Goal: Communication & Community: Participate in discussion

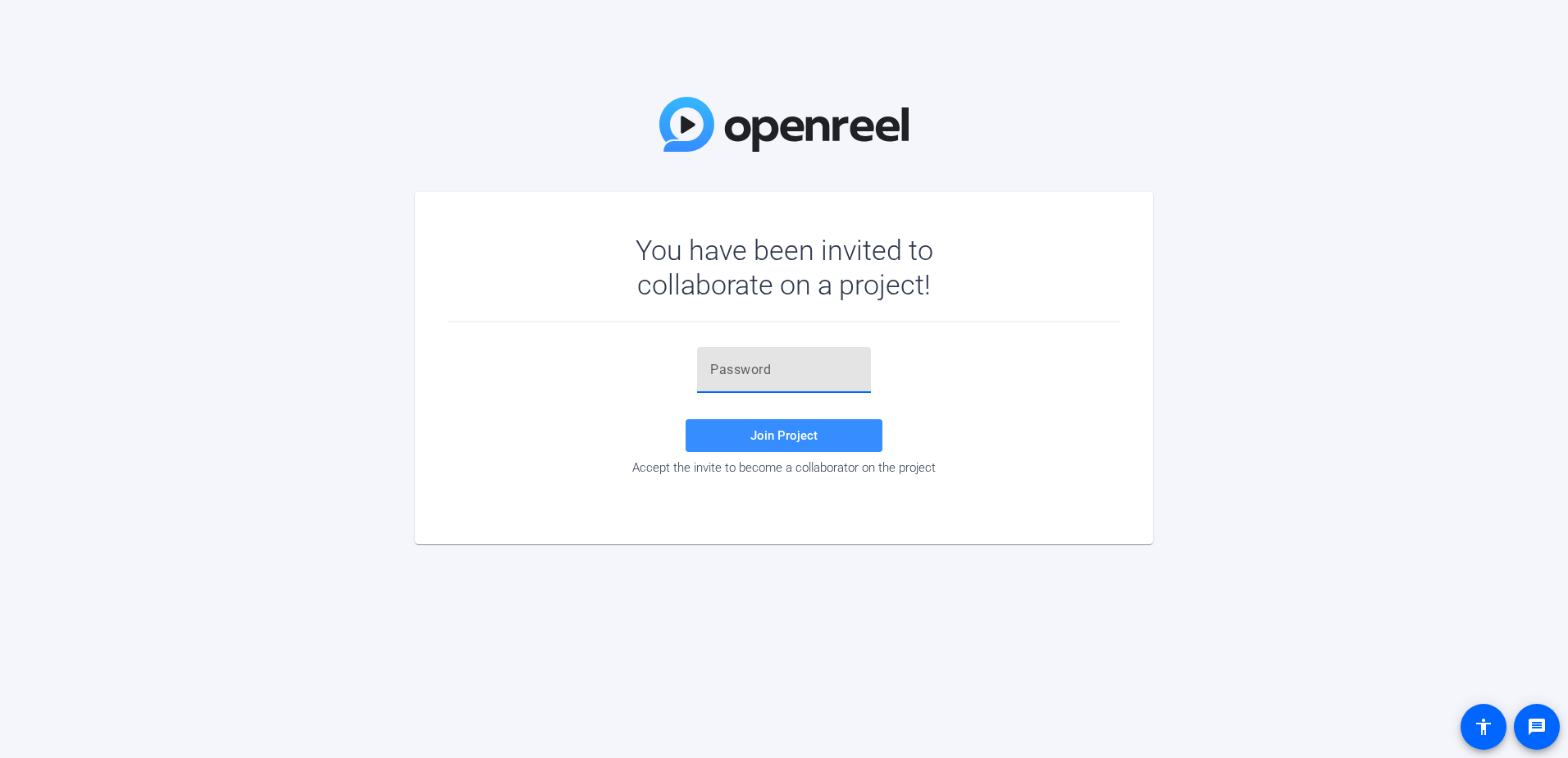
click at [744, 363] on input "text" at bounding box center [784, 369] width 148 height 19
paste input "rexTXo"
drag, startPoint x: 710, startPoint y: 455, endPoint x: 710, endPoint y: 440, distance: 15.0
click at [710, 440] on div "rexTXo Join Project Accept the invite to become a collaborator on the project" at bounding box center [783, 410] width 672 height 128
click at [710, 440] on span at bounding box center [784, 435] width 196 height 39
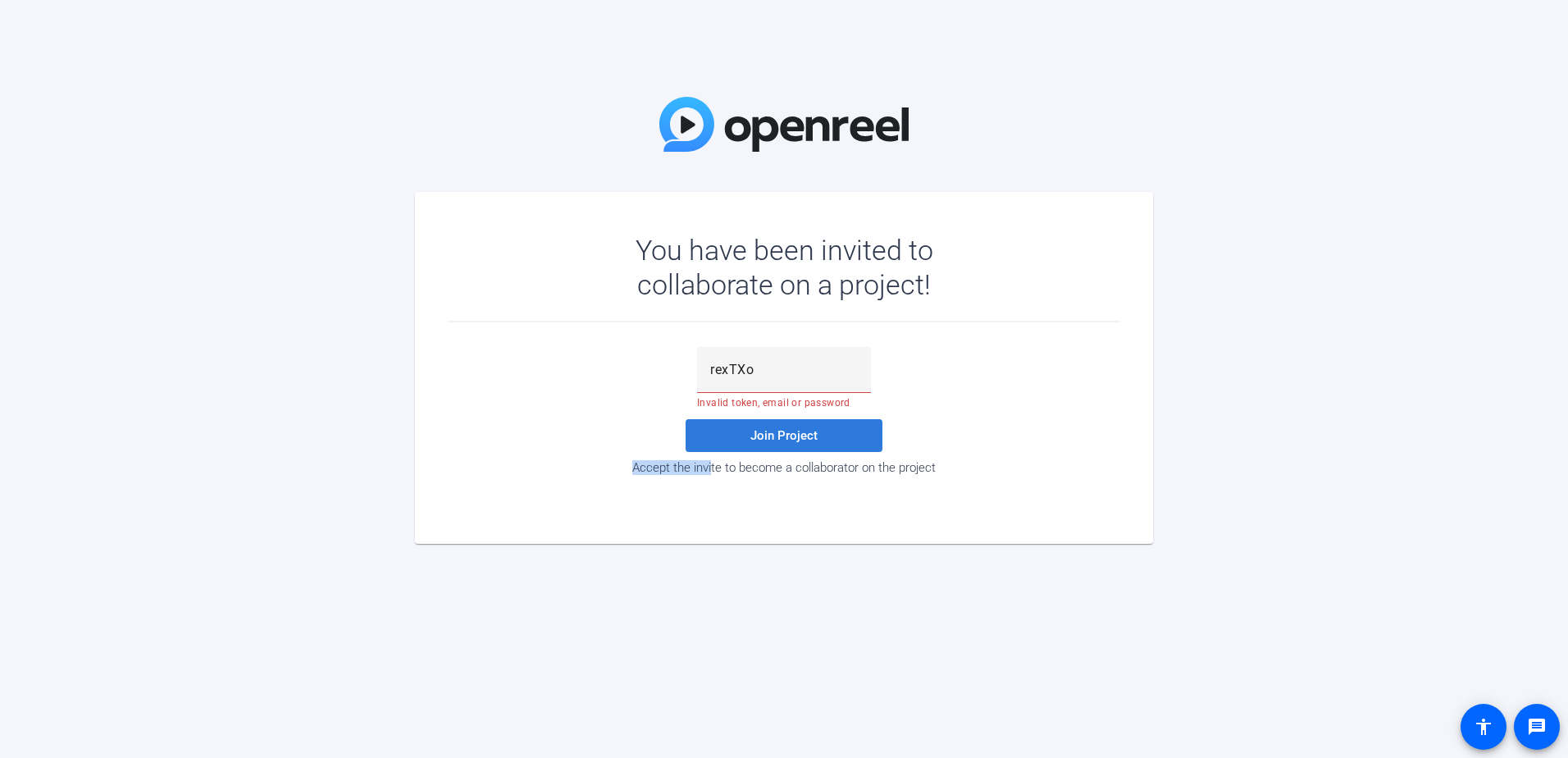
click at [759, 422] on span at bounding box center [784, 435] width 196 height 39
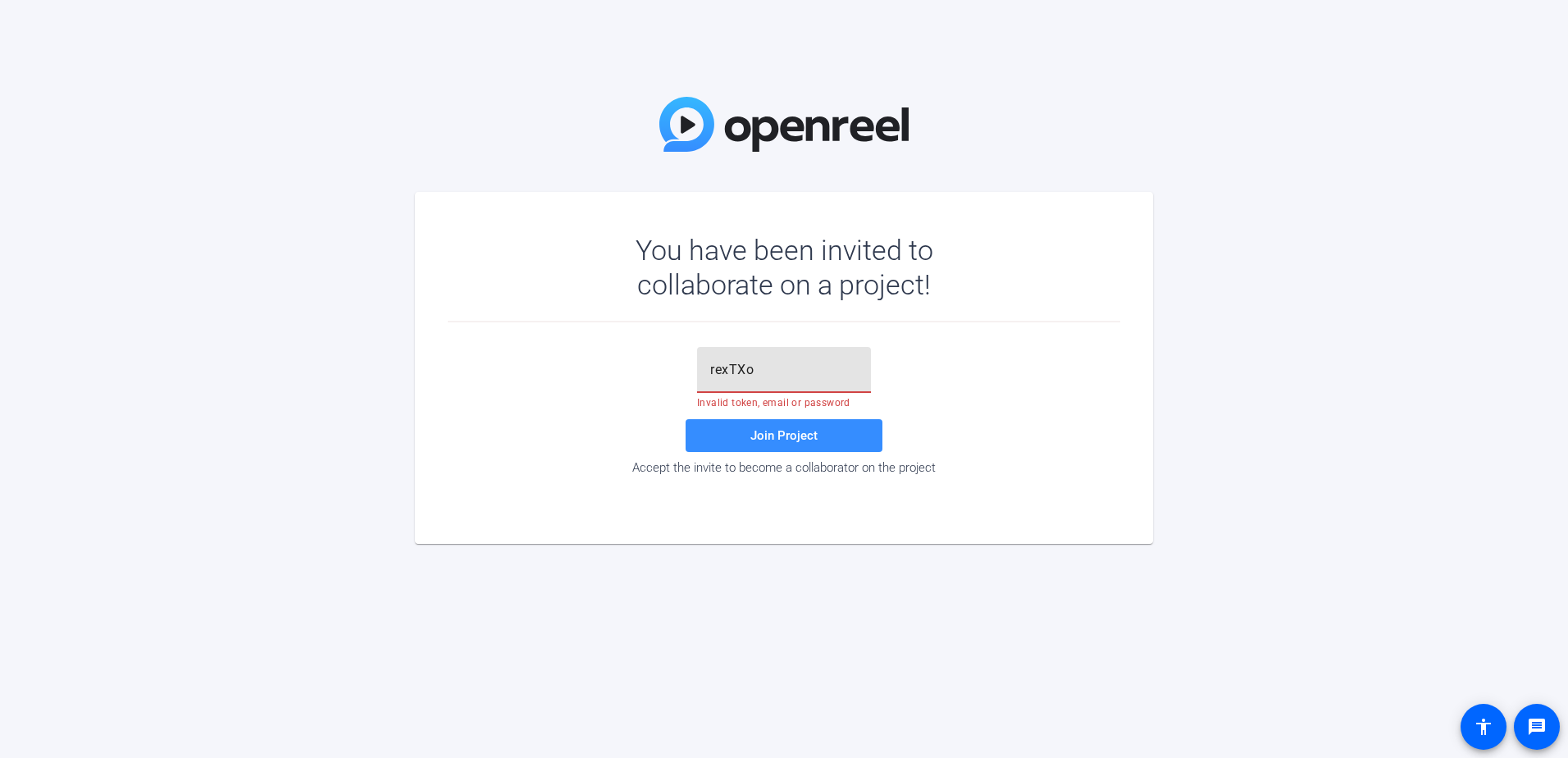
click at [766, 374] on input "rexTXo" at bounding box center [784, 369] width 148 height 19
type input "rexTXo"
click at [774, 438] on span "Join Project" at bounding box center [784, 436] width 67 height 15
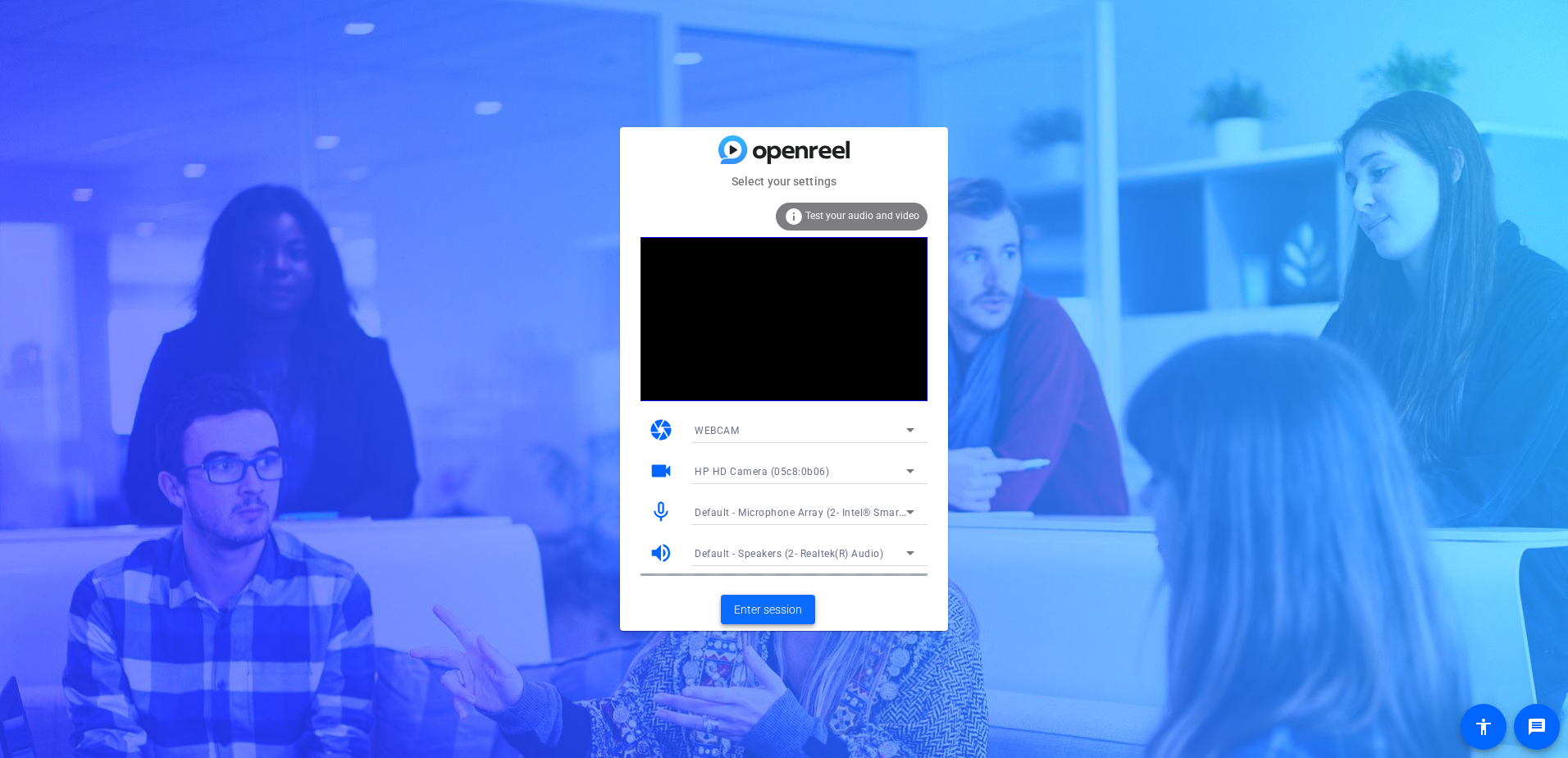
click at [750, 609] on span "Enter session" at bounding box center [767, 609] width 68 height 18
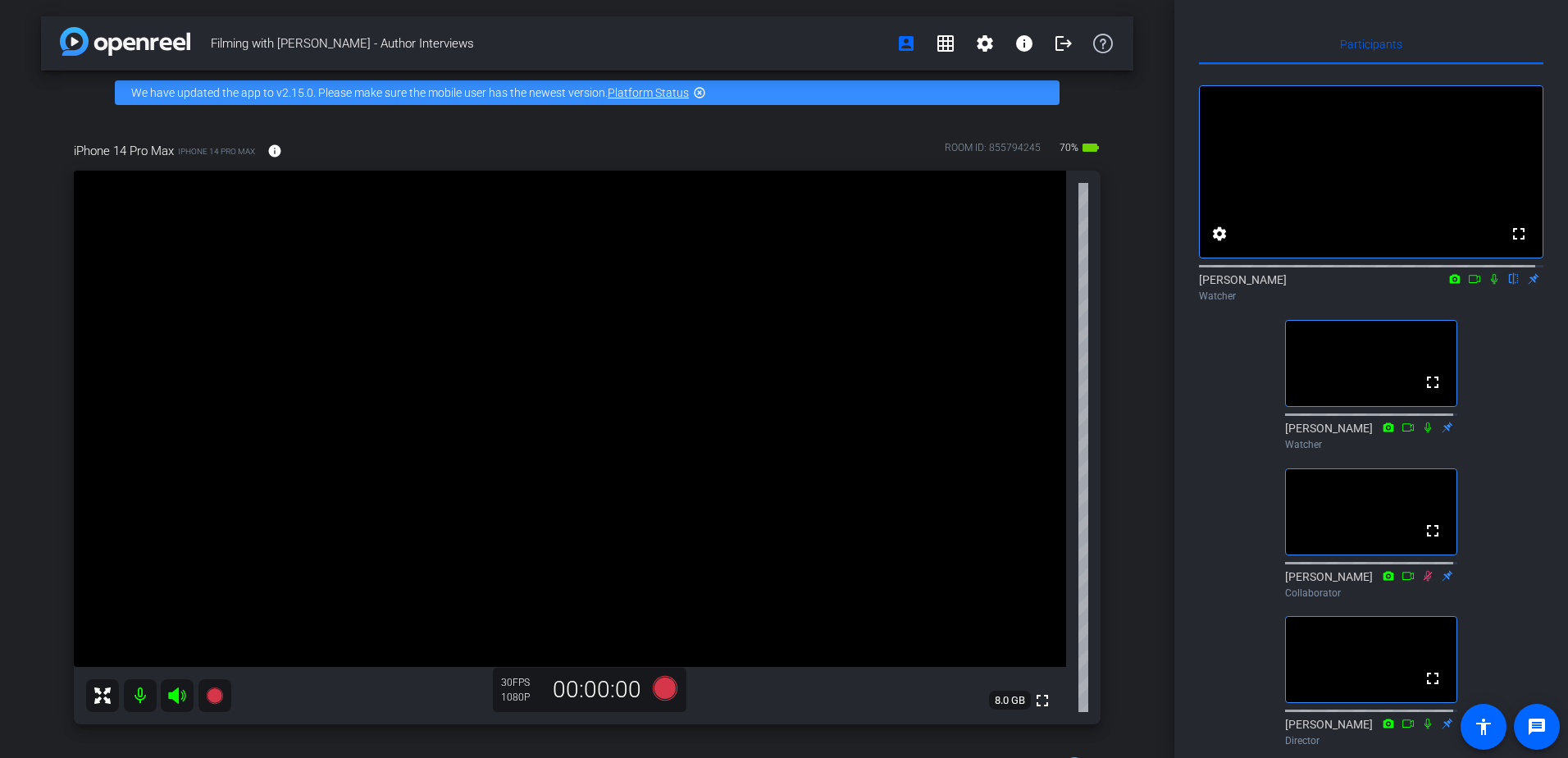
click at [1487, 285] on icon at bounding box center [1494, 279] width 13 height 12
click at [1490, 285] on icon at bounding box center [1494, 279] width 9 height 11
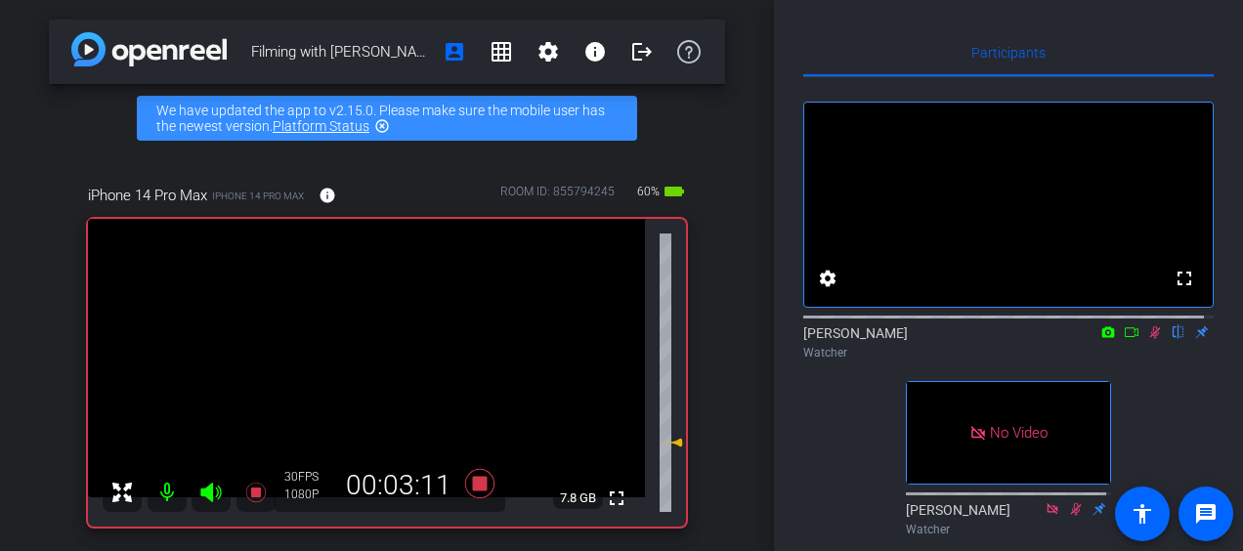
click at [1150, 339] on icon at bounding box center [1155, 332] width 11 height 13
click at [1151, 339] on icon at bounding box center [1155, 332] width 8 height 13
click at [1149, 339] on icon at bounding box center [1155, 332] width 16 height 14
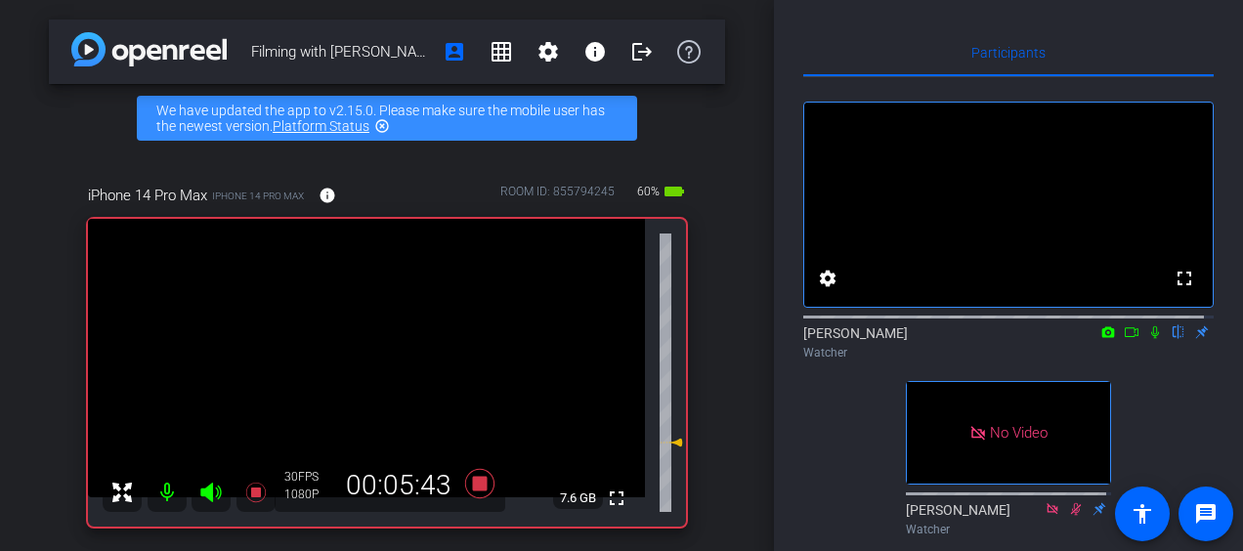
click at [1149, 339] on icon at bounding box center [1155, 332] width 16 height 14
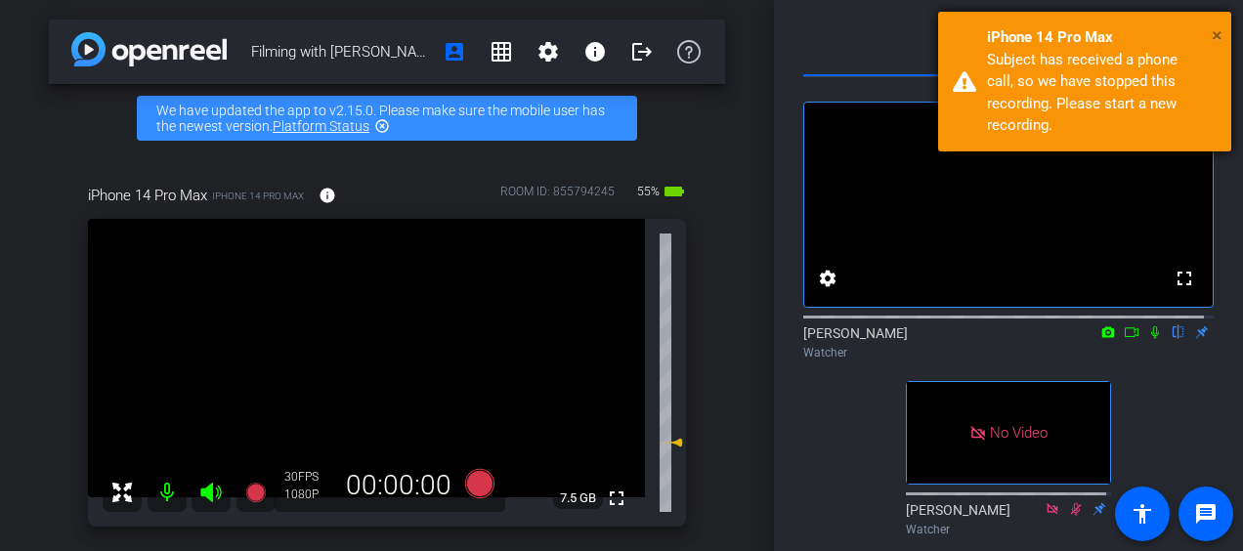
click at [1221, 39] on span "×" at bounding box center [1217, 34] width 11 height 23
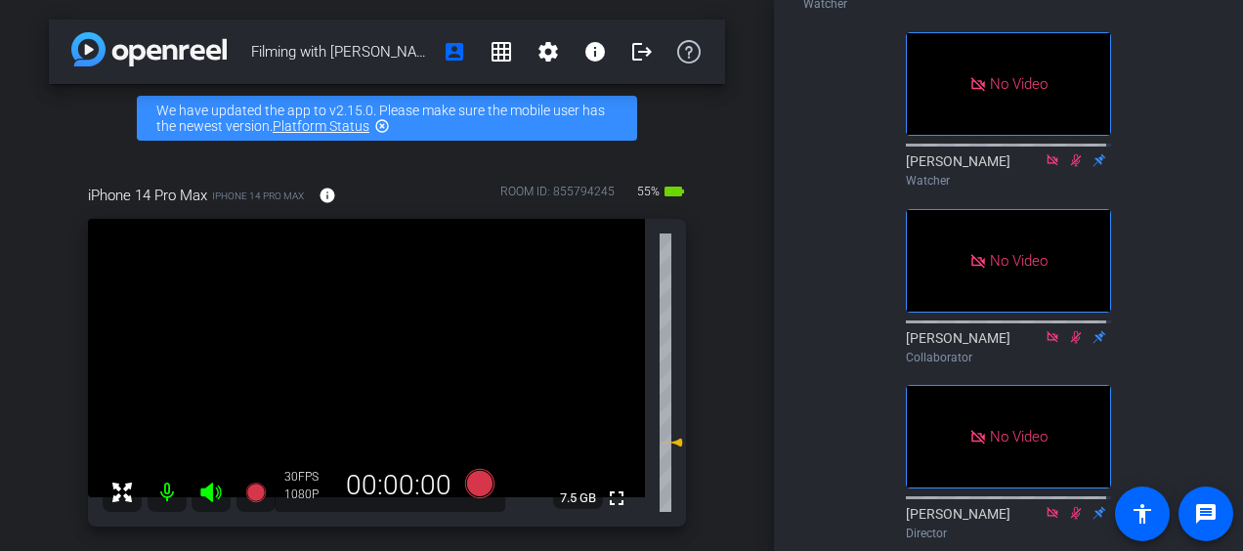
scroll to position [391, 0]
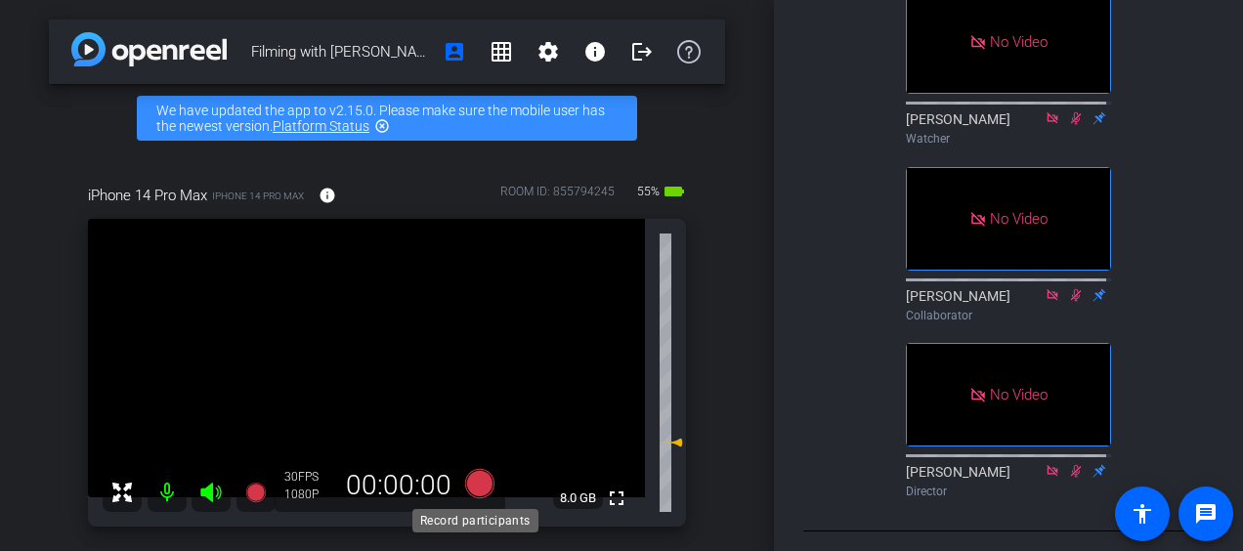
click at [471, 483] on icon at bounding box center [479, 483] width 29 height 29
click at [475, 488] on icon at bounding box center [479, 483] width 29 height 29
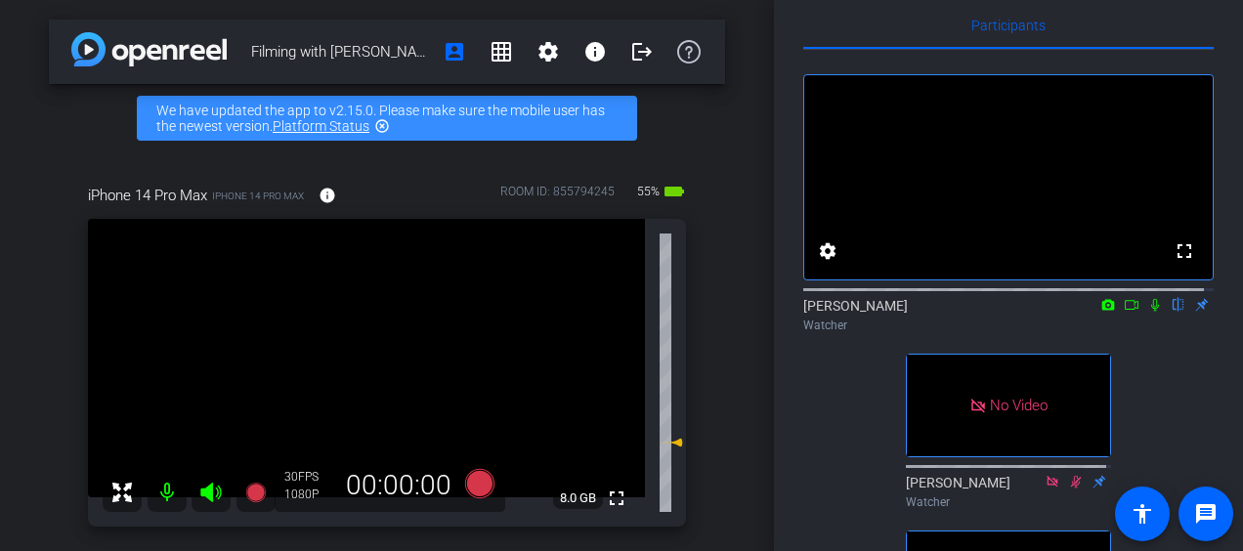
scroll to position [0, 0]
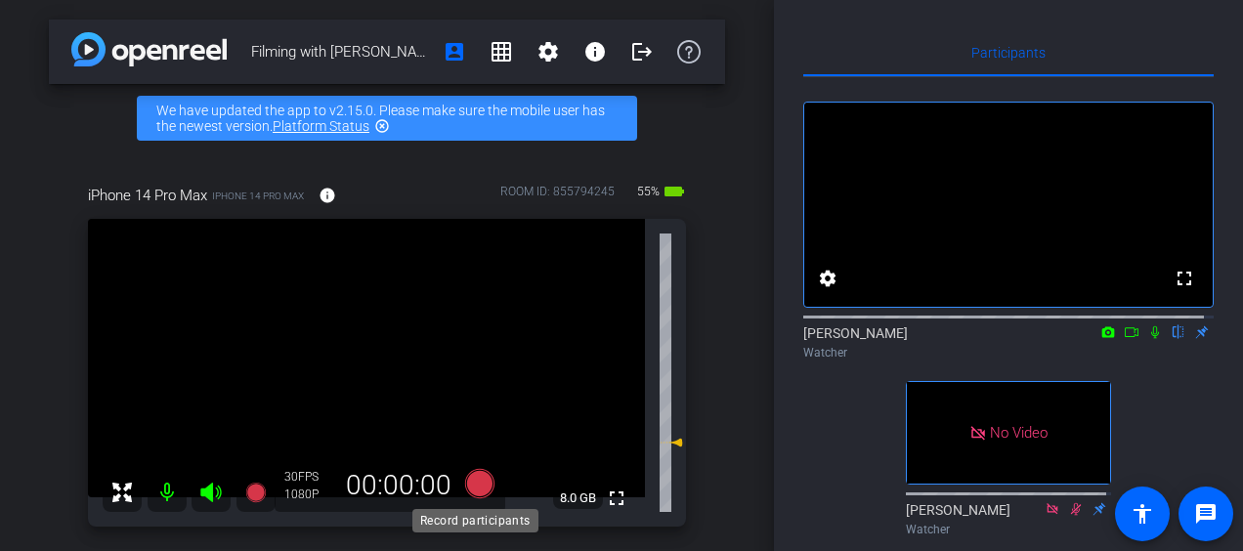
click at [481, 479] on icon at bounding box center [479, 483] width 29 height 29
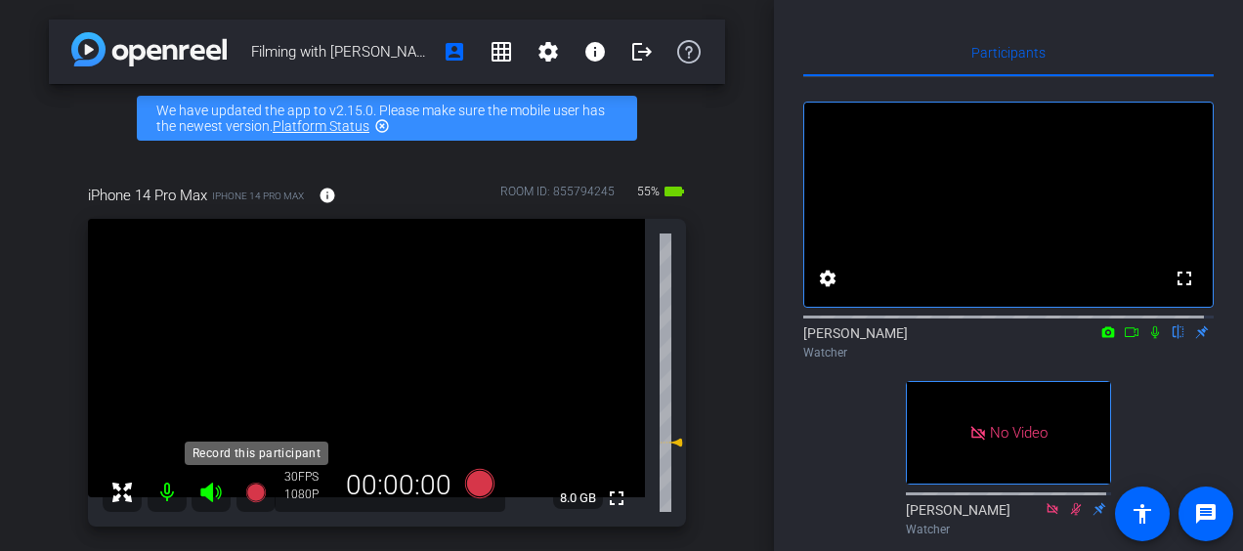
click at [245, 494] on icon at bounding box center [255, 492] width 23 height 23
click at [266, 485] on icon at bounding box center [255, 492] width 23 height 23
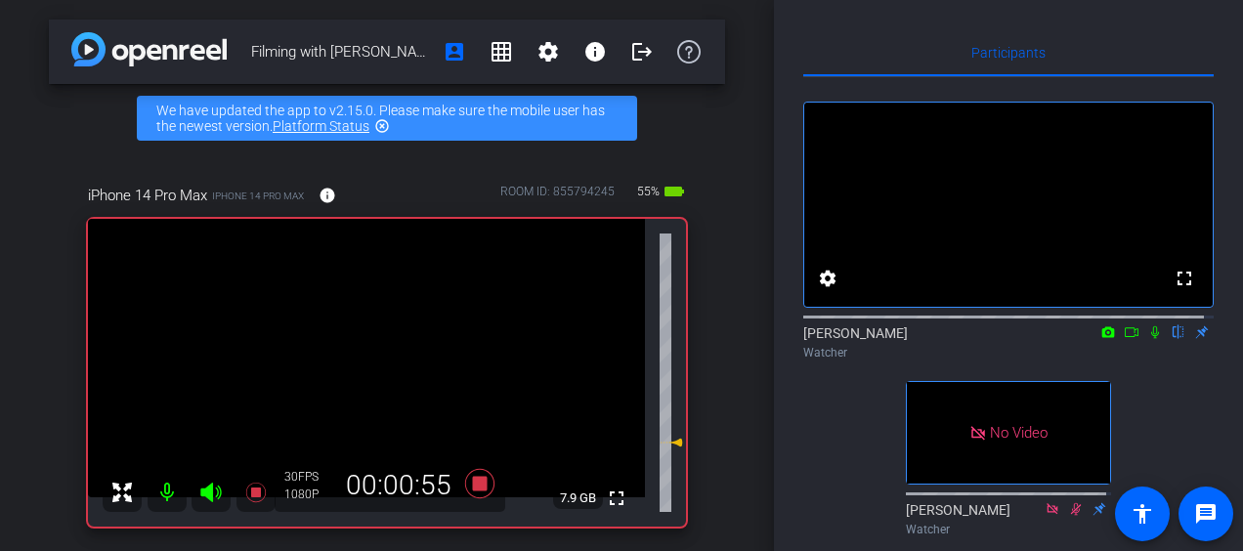
click at [1147, 339] on icon at bounding box center [1155, 332] width 16 height 14
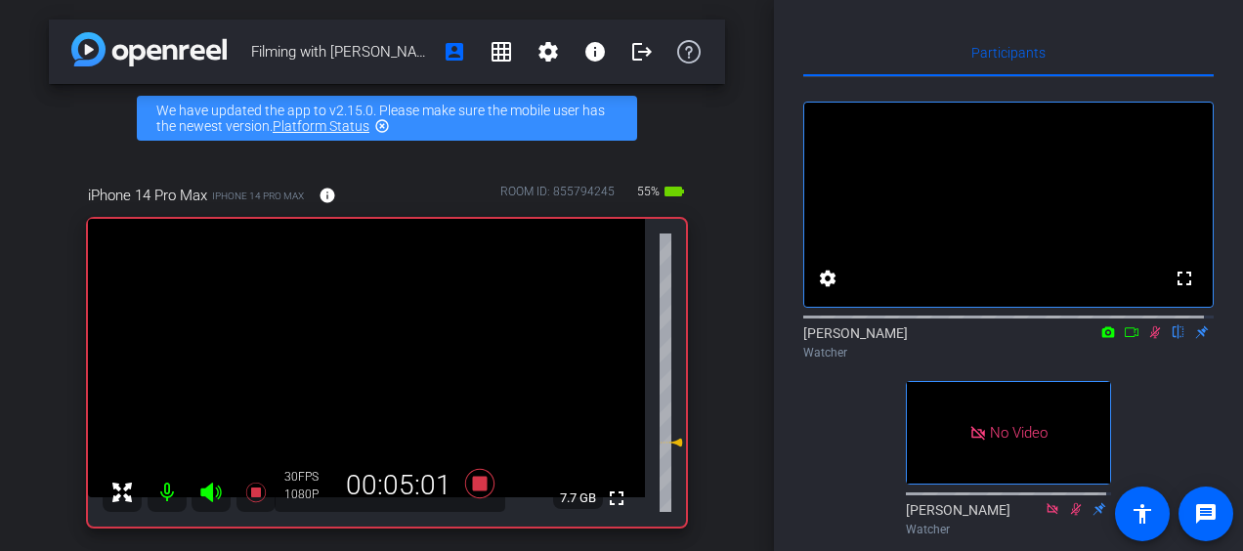
click at [1147, 339] on icon at bounding box center [1155, 332] width 16 height 14
click at [1151, 339] on icon at bounding box center [1155, 332] width 8 height 13
click at [1150, 339] on icon at bounding box center [1155, 332] width 11 height 13
click at [1151, 339] on icon at bounding box center [1155, 332] width 8 height 13
click at [1150, 339] on icon at bounding box center [1155, 332] width 11 height 13
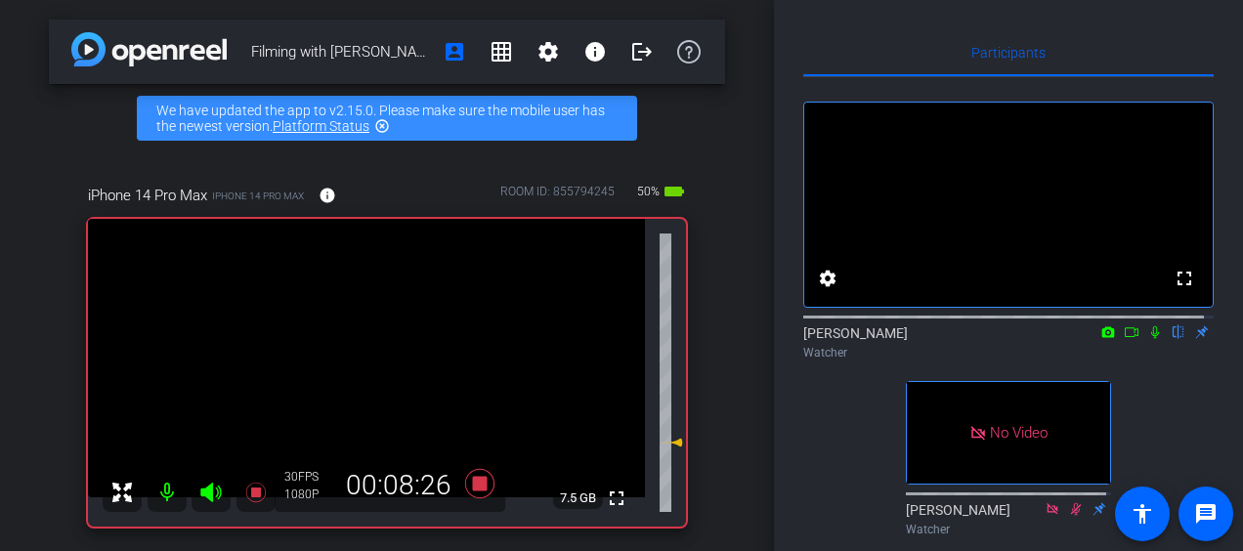
click at [1151, 339] on icon at bounding box center [1155, 332] width 8 height 13
click at [1150, 339] on icon at bounding box center [1155, 332] width 11 height 13
click at [1151, 339] on icon at bounding box center [1155, 332] width 8 height 13
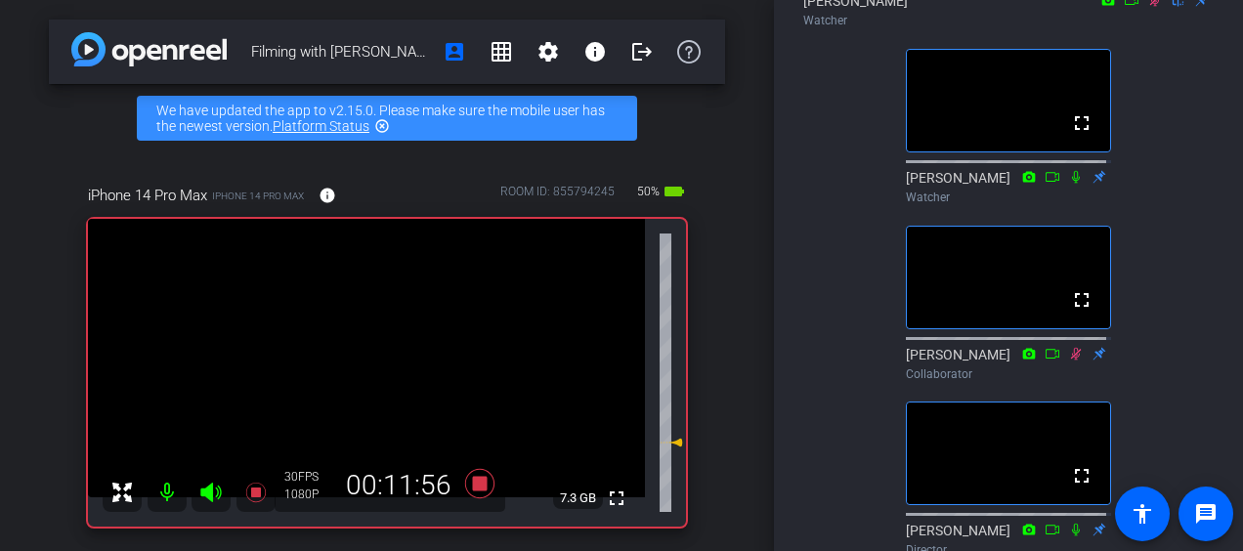
scroll to position [327, 0]
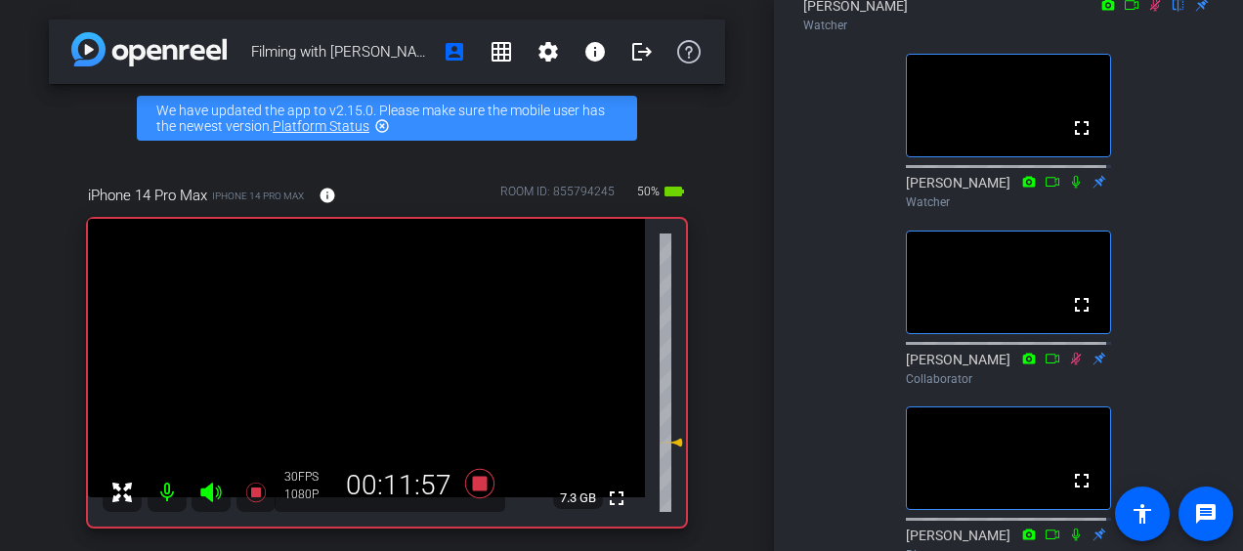
click at [1068, 189] on icon at bounding box center [1076, 182] width 16 height 14
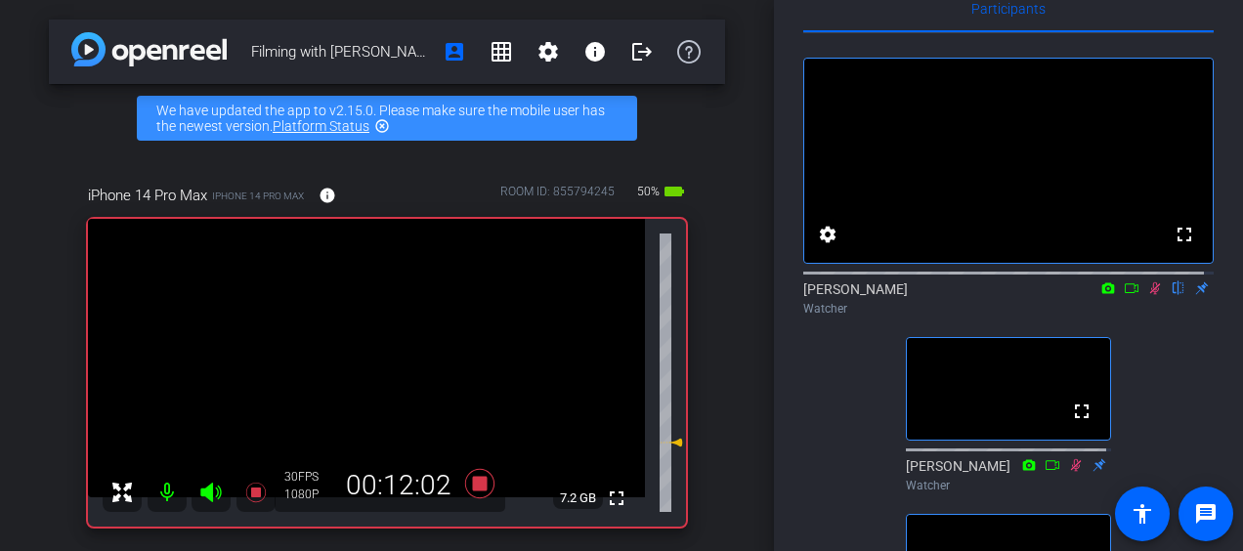
scroll to position [0, 0]
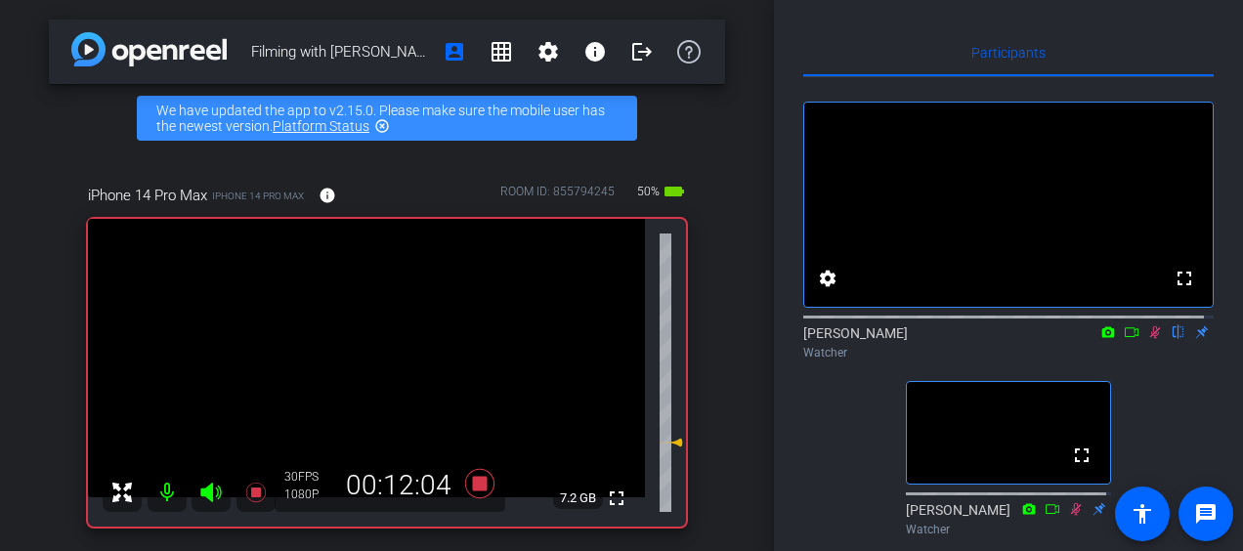
click at [1147, 339] on icon at bounding box center [1155, 332] width 16 height 14
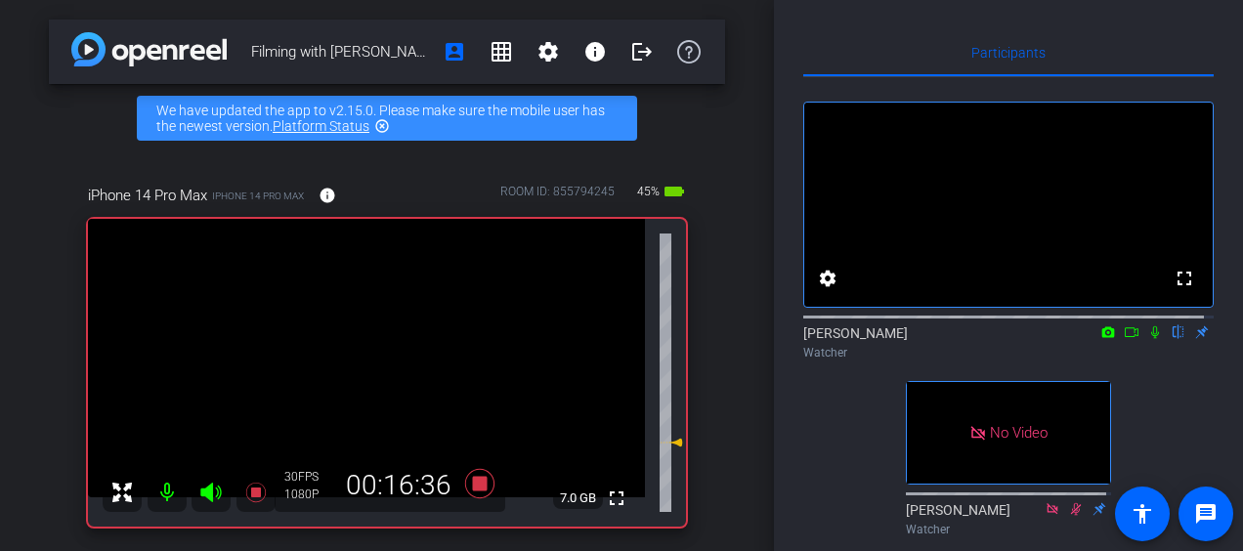
click at [1147, 339] on icon at bounding box center [1155, 332] width 16 height 14
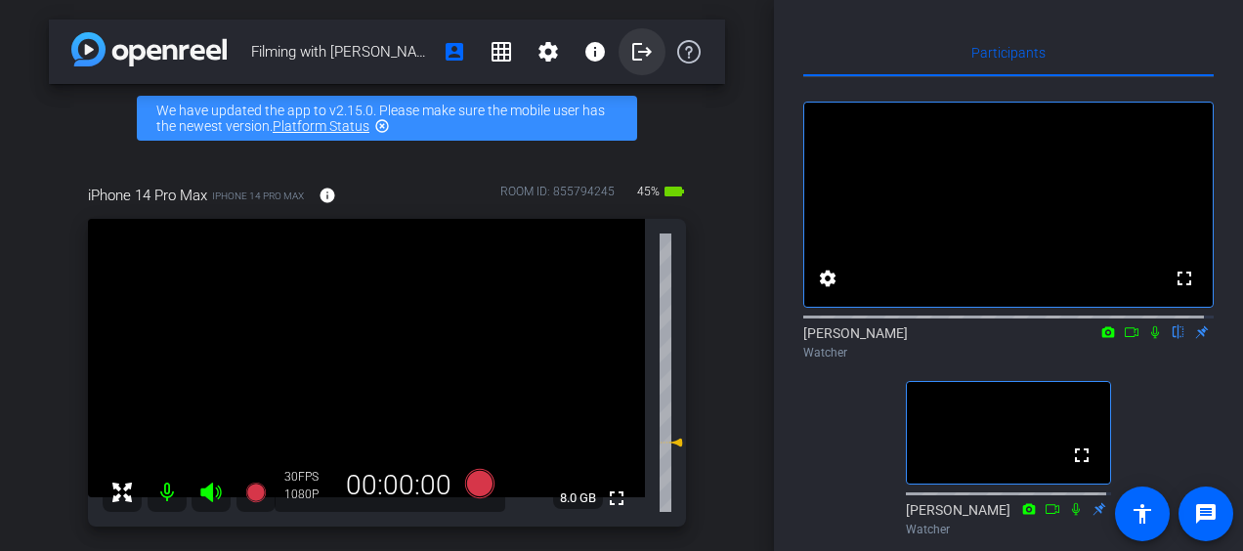
click at [635, 53] on mat-icon "logout" at bounding box center [641, 51] width 23 height 23
